Goal: Information Seeking & Learning: Learn about a topic

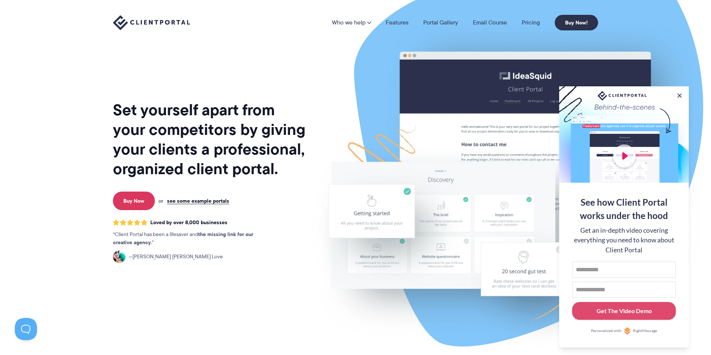
click at [537, 30] on nav "Who we help Who we help View pricing Agencies See how Client Portal can help gi…" at bounding box center [465, 23] width 266 height 16
click at [535, 24] on link "Pricing" at bounding box center [531, 23] width 18 height 6
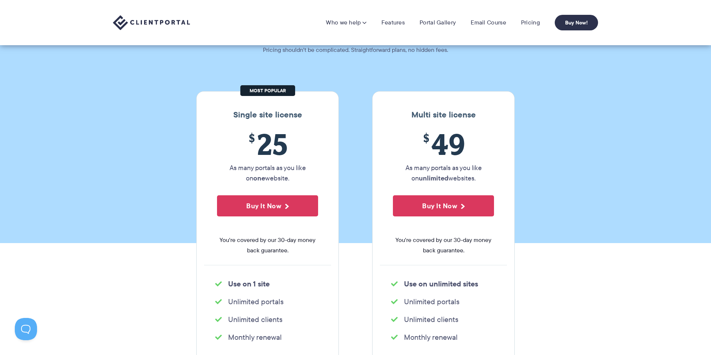
scroll to position [41, 0]
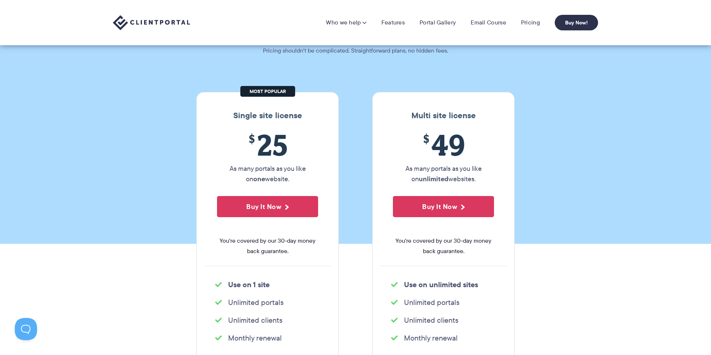
drag, startPoint x: 225, startPoint y: 168, endPoint x: 295, endPoint y: 180, distance: 71.0
click at [295, 180] on p "As many portals as you like on one website." at bounding box center [267, 173] width 101 height 21
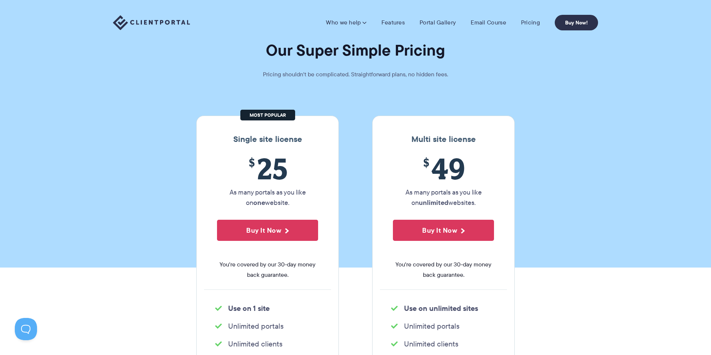
scroll to position [0, 0]
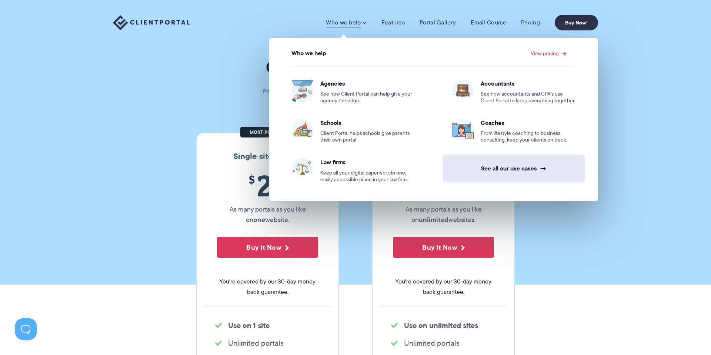
click at [497, 174] on link "See all our use cases →" at bounding box center [514, 168] width 142 height 28
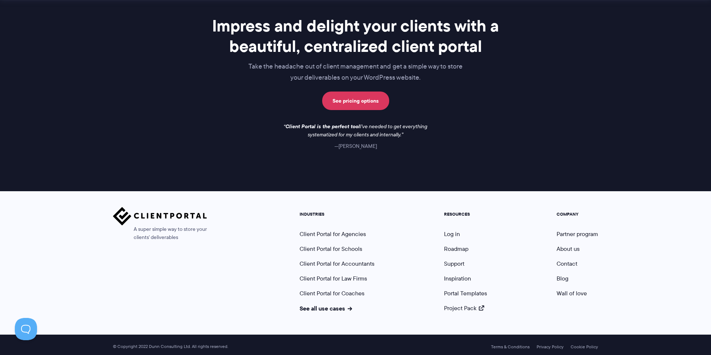
scroll to position [591, 0]
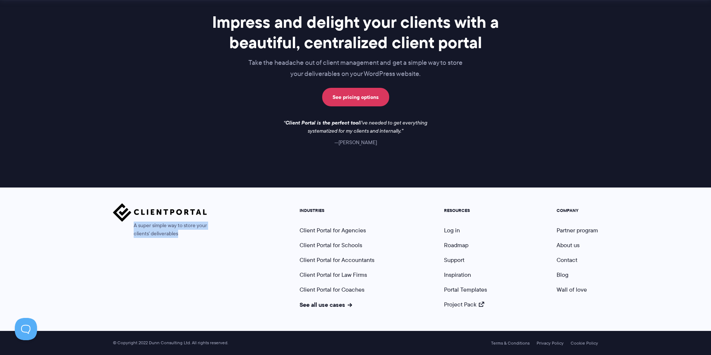
drag, startPoint x: 127, startPoint y: 225, endPoint x: 185, endPoint y: 234, distance: 59.2
click at [185, 234] on span "A super simple way to store your clients' deliverables" at bounding box center [160, 229] width 94 height 16
